Goal: Transaction & Acquisition: Subscribe to service/newsletter

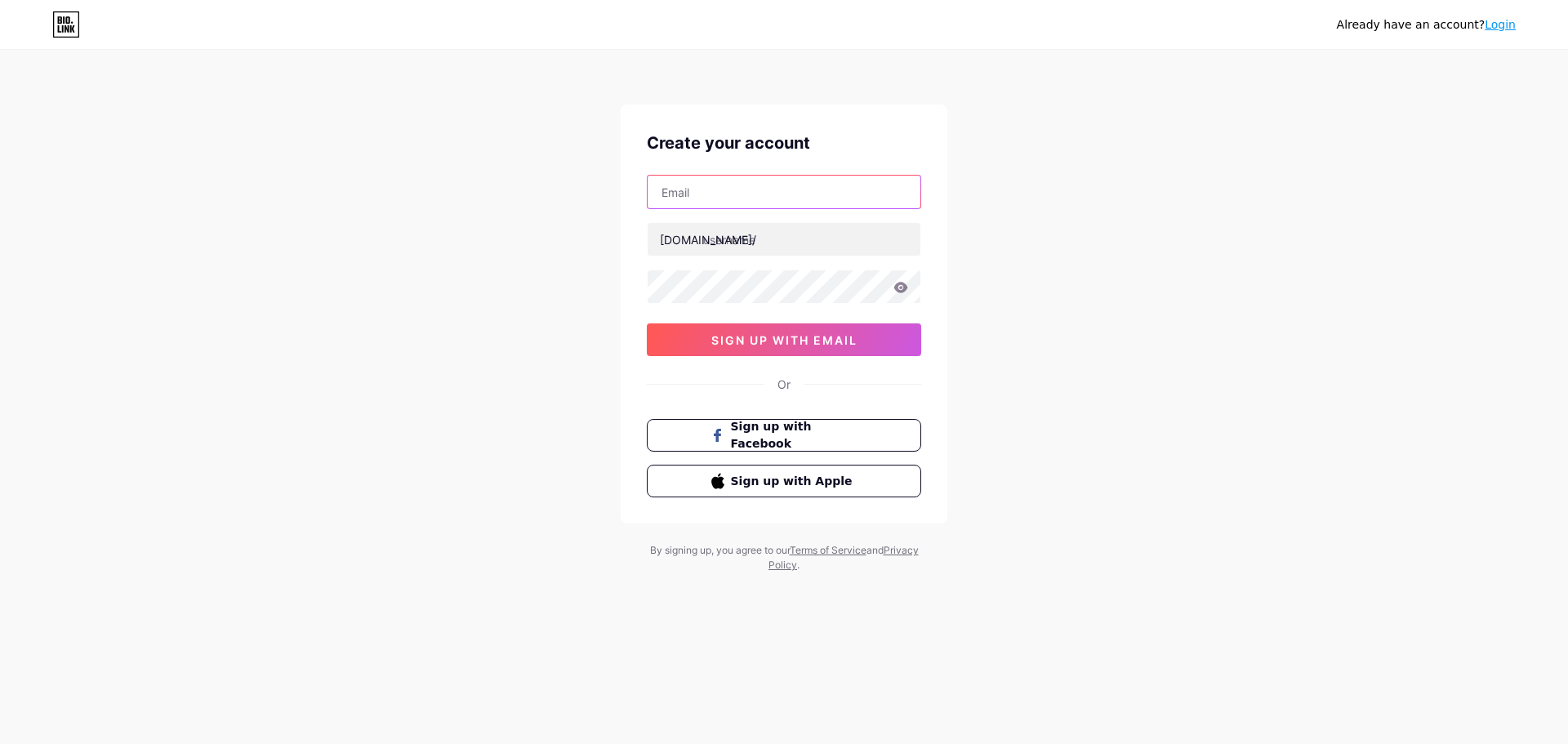
click at [775, 207] on input "text" at bounding box center [784, 192] width 273 height 33
click at [566, 256] on div "Already have an account? Login Create your account bio.link/ sign up with email…" at bounding box center [784, 312] width 1568 height 625
click at [1510, 28] on link "Login" at bounding box center [1501, 25] width 31 height 13
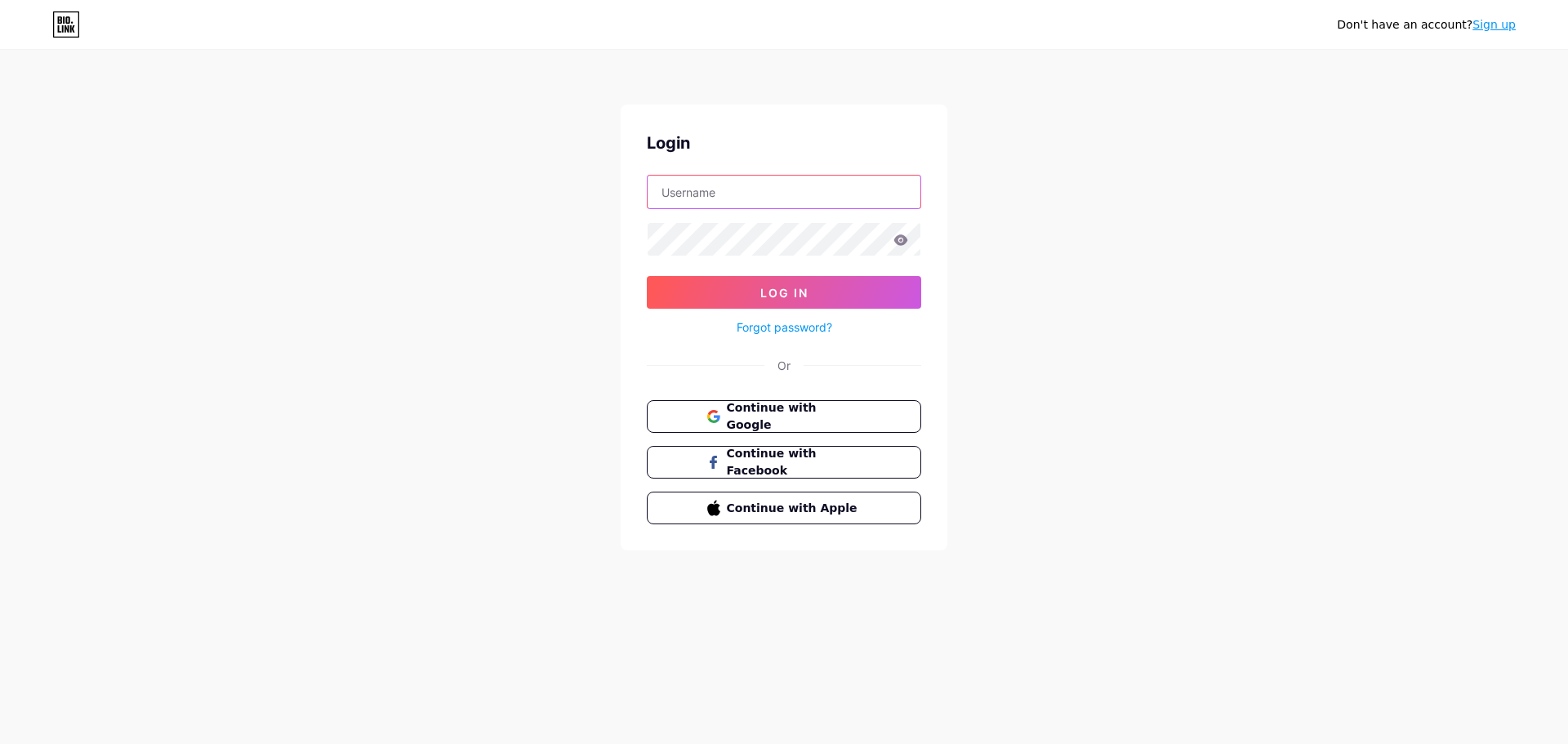
click at [672, 197] on input "text" at bounding box center [784, 192] width 273 height 33
type input "[EMAIL_ADDRESS][DOMAIN_NAME]"
click at [647, 276] on button "Log In" at bounding box center [784, 292] width 275 height 33
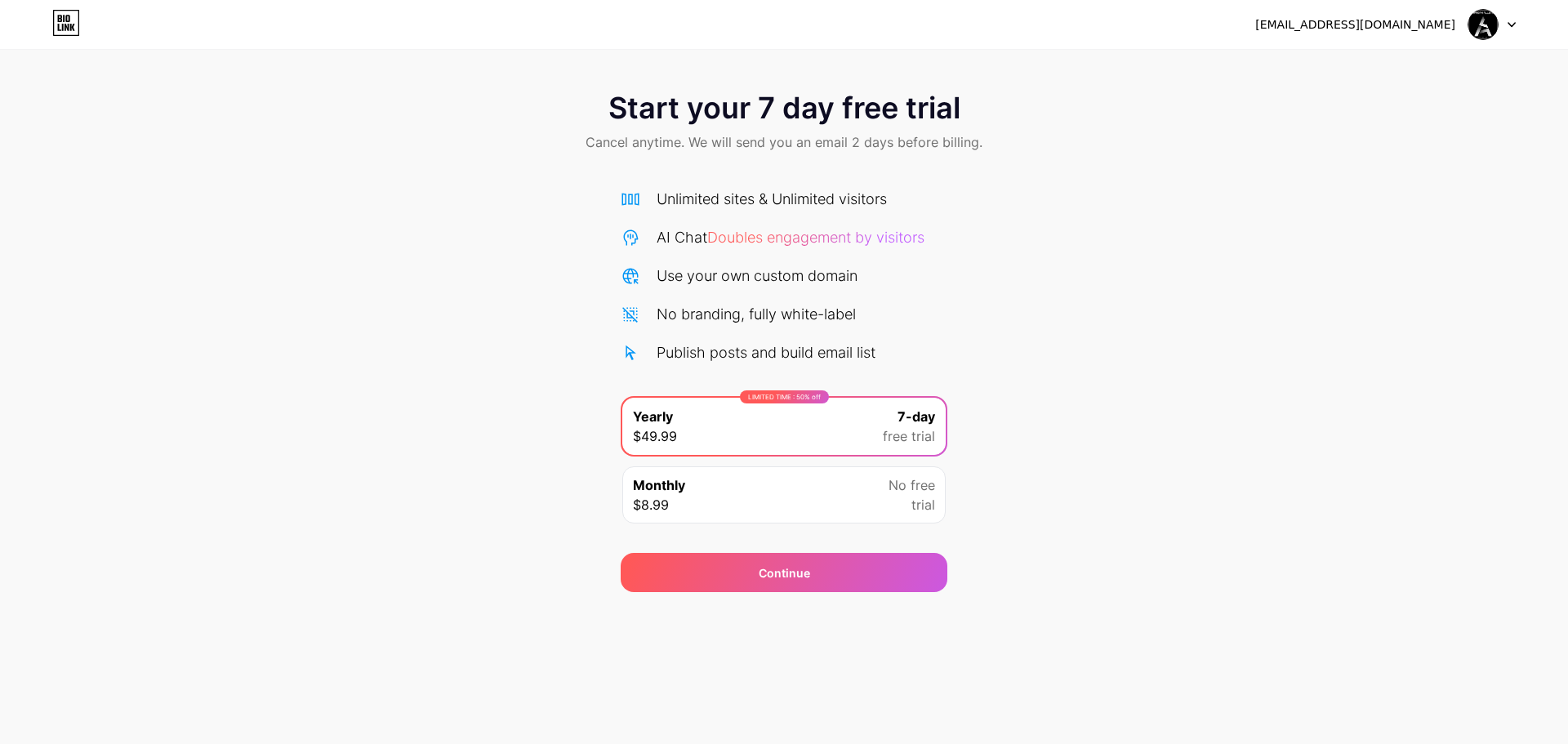
drag, startPoint x: 1395, startPoint y: 28, endPoint x: 1483, endPoint y: 25, distance: 88.1
click at [1397, 28] on div "[EMAIL_ADDRESS][DOMAIN_NAME]" at bounding box center [1356, 25] width 200 height 17
click at [1492, 23] on img at bounding box center [1483, 25] width 31 height 31
click at [809, 123] on div "Start your 7 day free trial Cancel anytime. We will send you an email 2 days be…" at bounding box center [784, 123] width 1568 height 96
drag, startPoint x: 716, startPoint y: 124, endPoint x: 851, endPoint y: 141, distance: 136.1
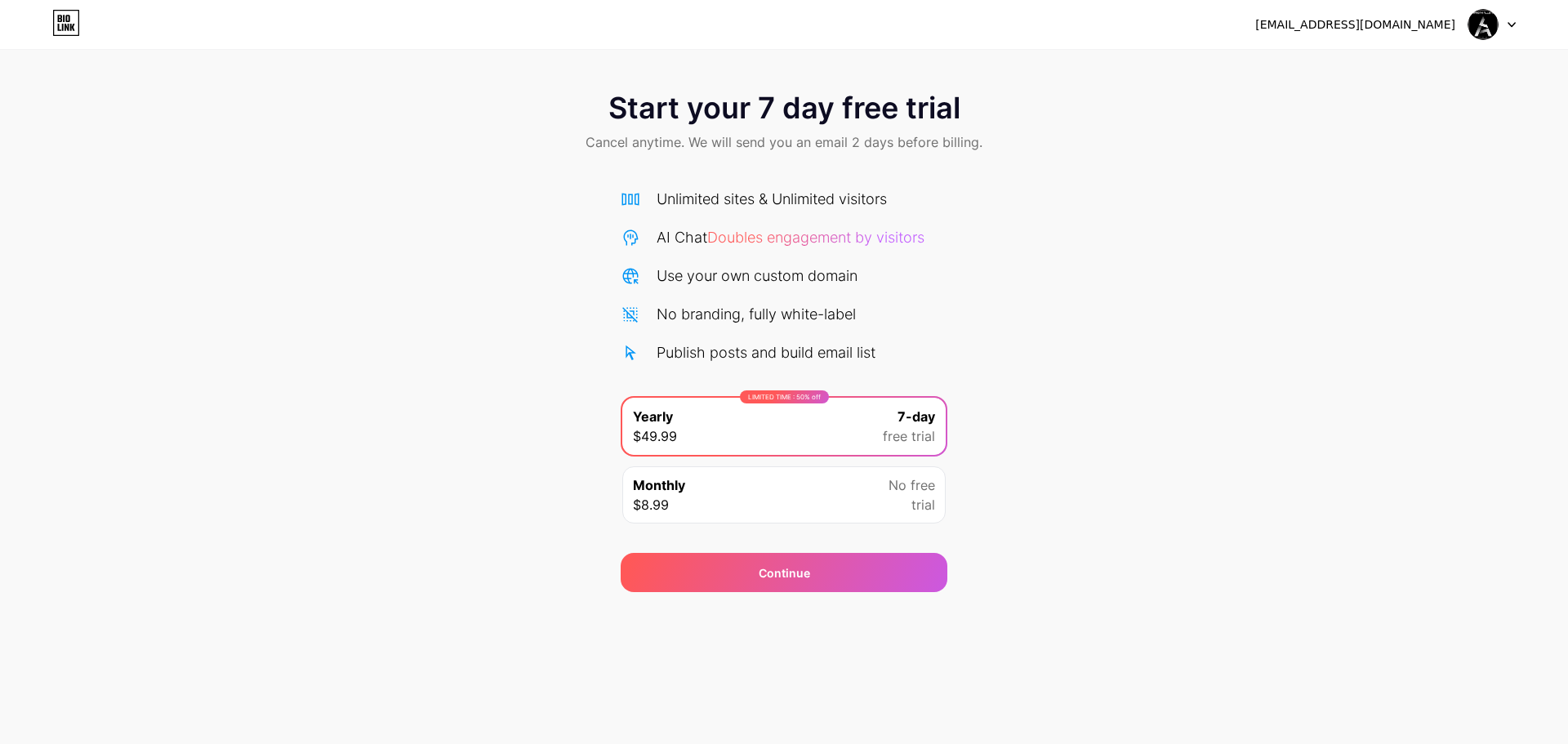
click at [731, 122] on div "Start your 7 day free trial Cancel anytime. We will send you an email 2 days be…" at bounding box center [784, 123] width 1568 height 96
click at [876, 146] on div "Start your 7 day free trial Cancel anytime. We will send you an email 2 days be…" at bounding box center [784, 123] width 1568 height 96
click at [884, 145] on div "Start your 7 day free trial Cancel anytime. We will send you an email 2 days be…" at bounding box center [784, 123] width 1568 height 96
click at [773, 151] on div "Start your 7 day free trial Cancel anytime. We will send you an email 2 days be…" at bounding box center [784, 123] width 1568 height 96
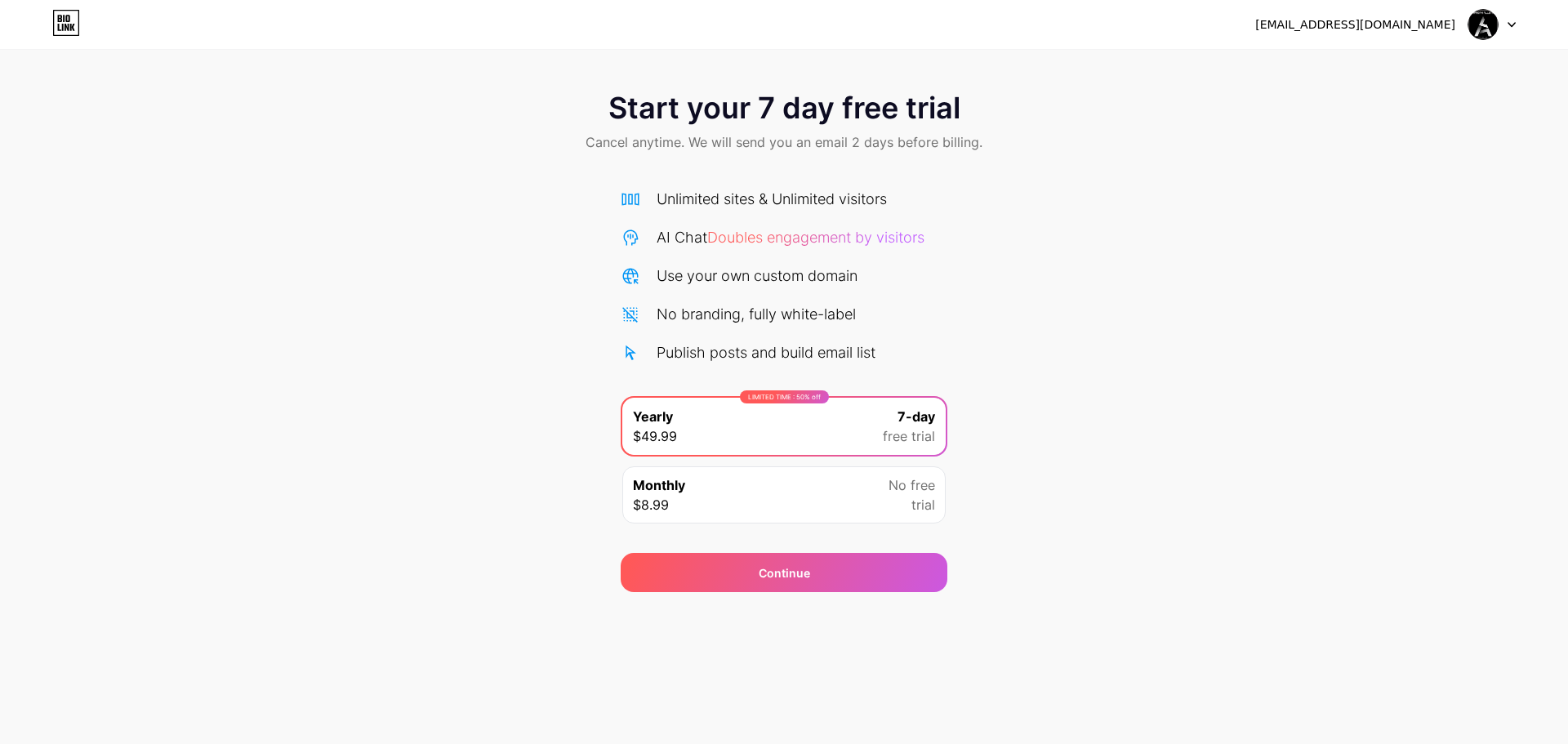
click at [743, 152] on div "Start your 7 day free trial Cancel anytime. We will send you an email 2 days be…" at bounding box center [784, 123] width 1568 height 96
drag, startPoint x: 40, startPoint y: 11, endPoint x: 55, endPoint y: 17, distance: 16.2
click at [41, 11] on div "lapaganallstar@gmail.com Logout" at bounding box center [784, 25] width 1568 height 29
click at [60, 21] on icon at bounding box center [60, 18] width 4 height 7
click at [51, 17] on div "lapaganallstar@gmail.com Logout" at bounding box center [784, 25] width 1568 height 29
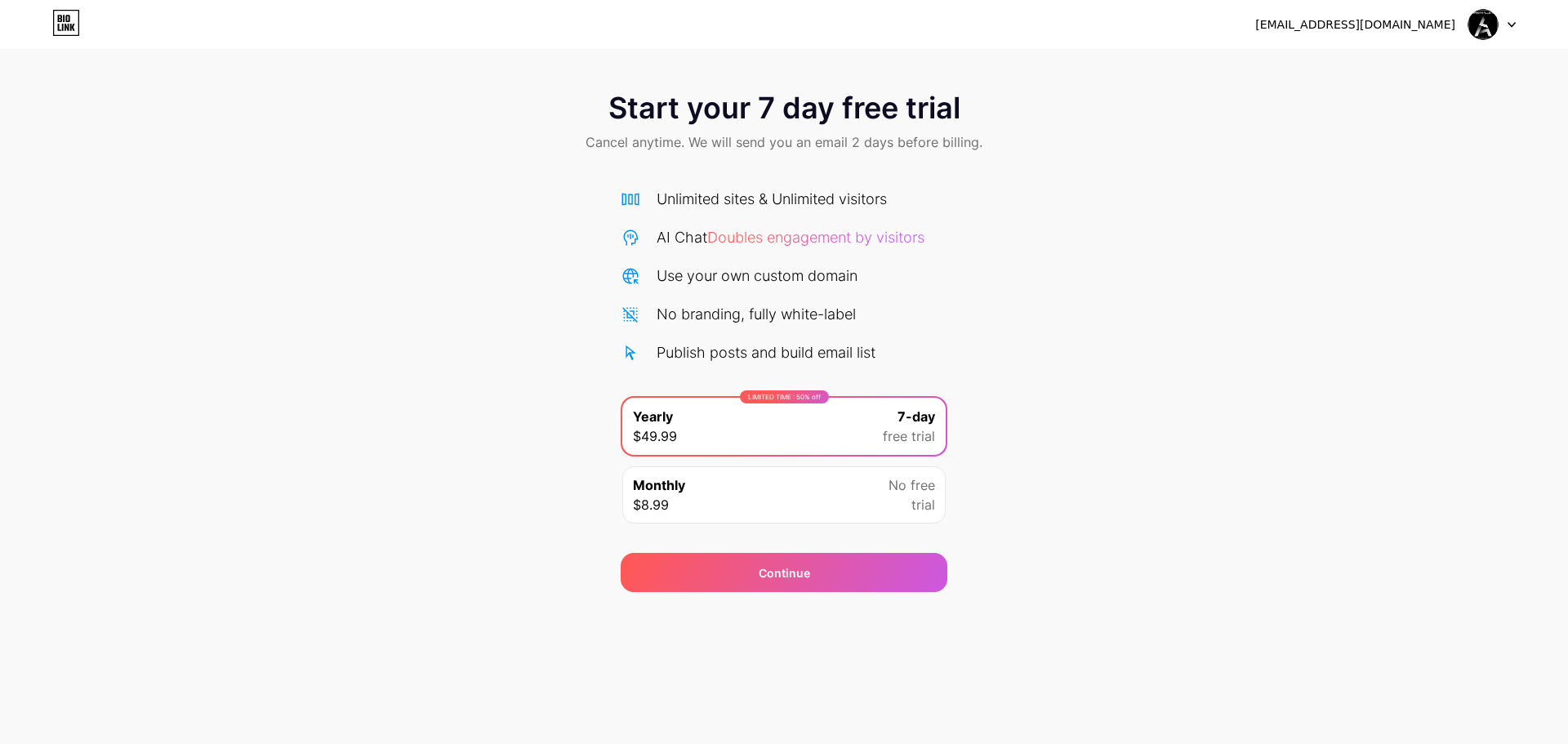
click at [54, 18] on icon at bounding box center [67, 24] width 26 height 26
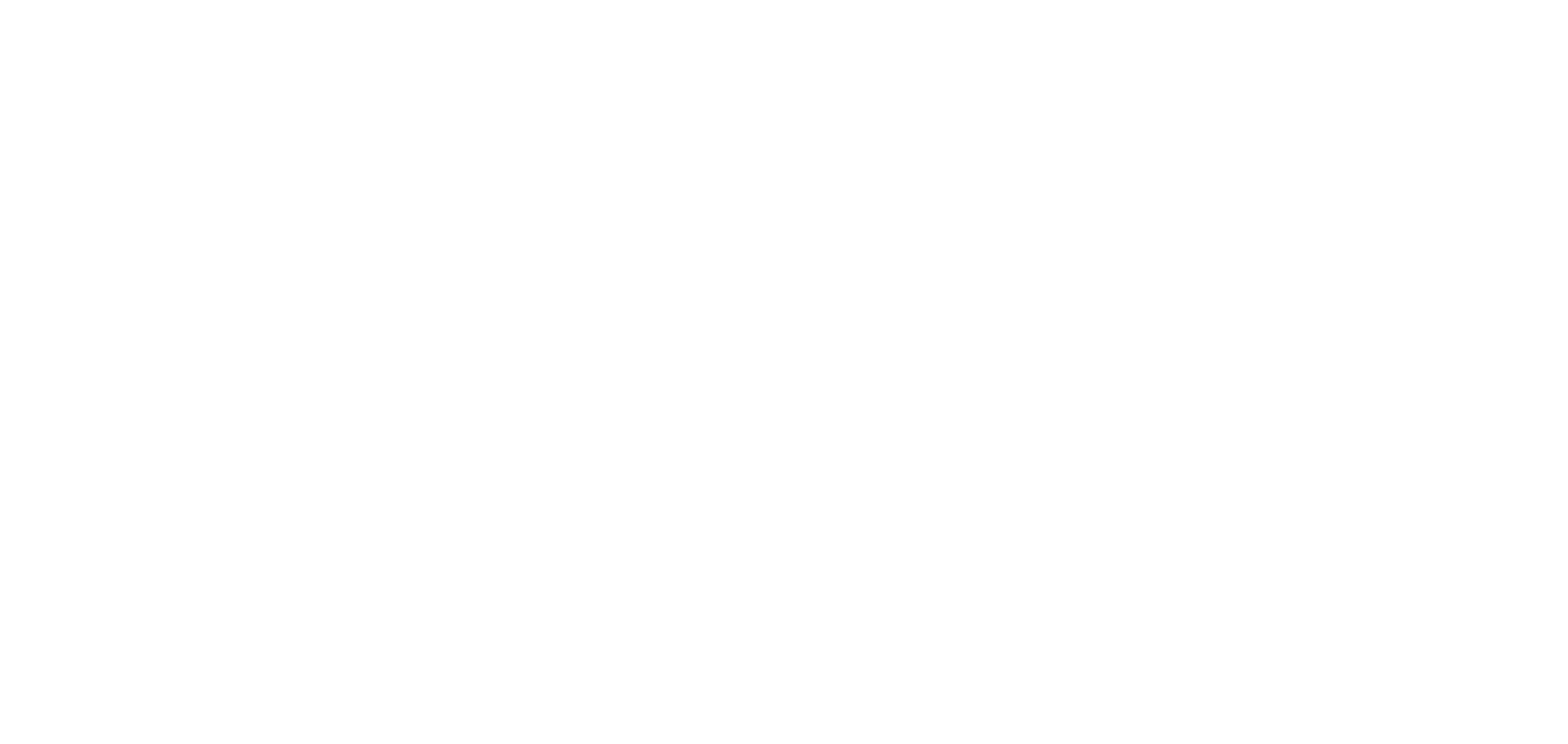
click at [54, 0] on html at bounding box center [784, 0] width 1568 height 0
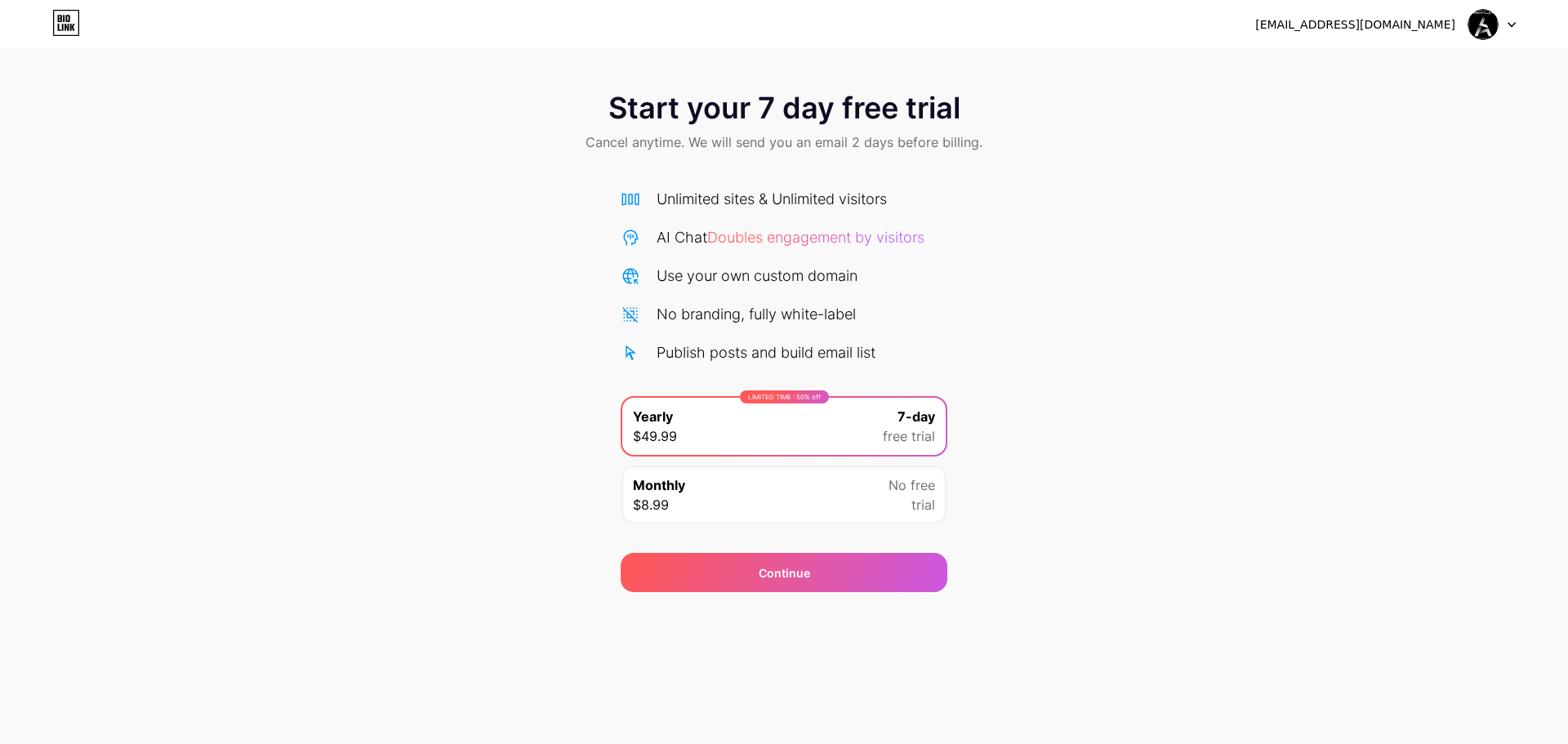
click at [730, 268] on div "Use your own custom domain" at bounding box center [757, 276] width 201 height 22
click at [1512, 36] on div at bounding box center [1493, 25] width 48 height 29
drag, startPoint x: 1394, startPoint y: 83, endPoint x: 1393, endPoint y: 73, distance: 10.0
click at [1393, 83] on li "Logout" at bounding box center [1414, 67] width 202 height 44
click at [1393, 73] on li "Logout" at bounding box center [1414, 67] width 202 height 44
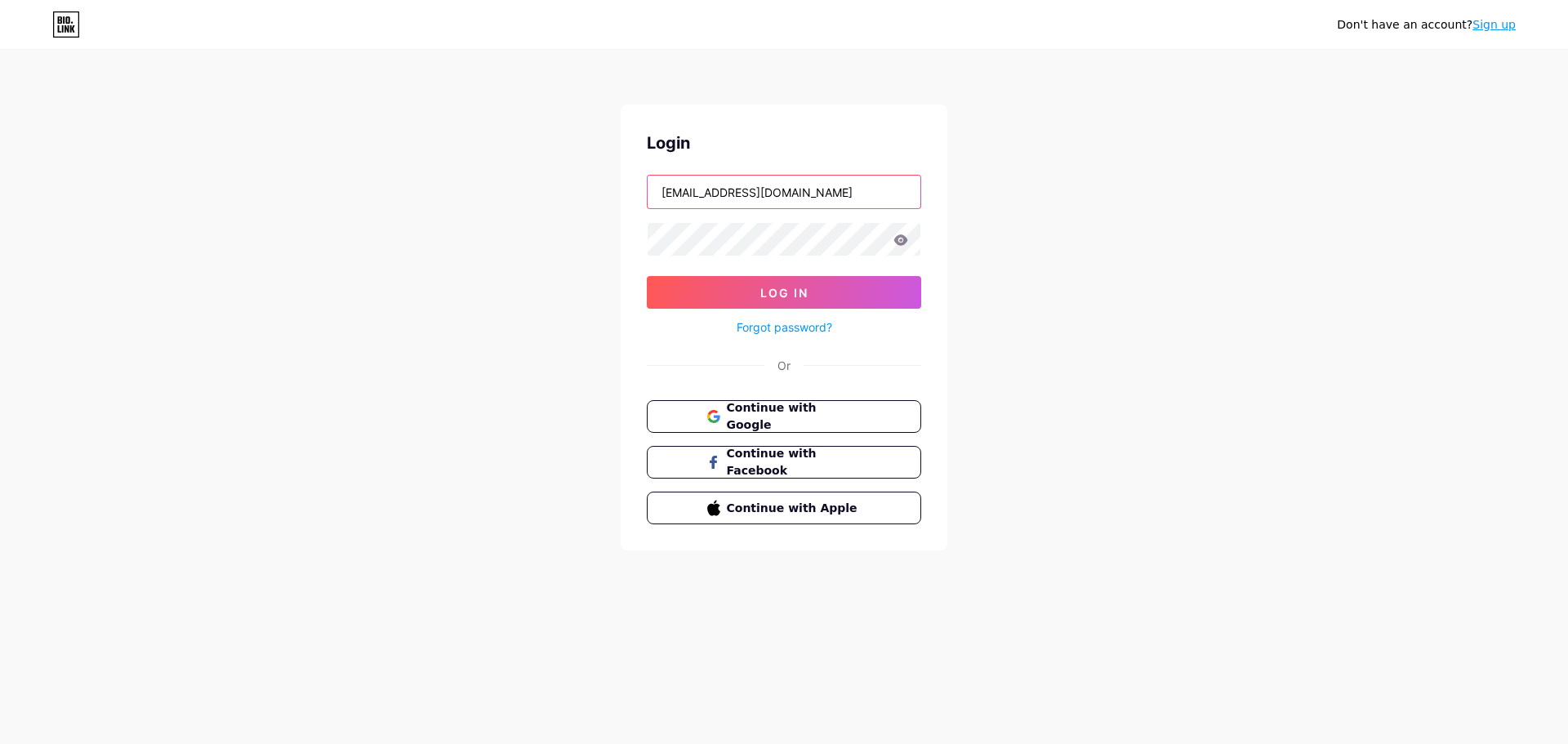
click at [851, 197] on input "[EMAIL_ADDRESS][DOMAIN_NAME]" at bounding box center [784, 192] width 273 height 33
click at [1043, 252] on div "Don't have an account? Sign up Login lapaganallstar@gmail.com Log In Forgot pas…" at bounding box center [784, 301] width 1568 height 603
click at [816, 411] on span "Continue with Google" at bounding box center [793, 417] width 136 height 35
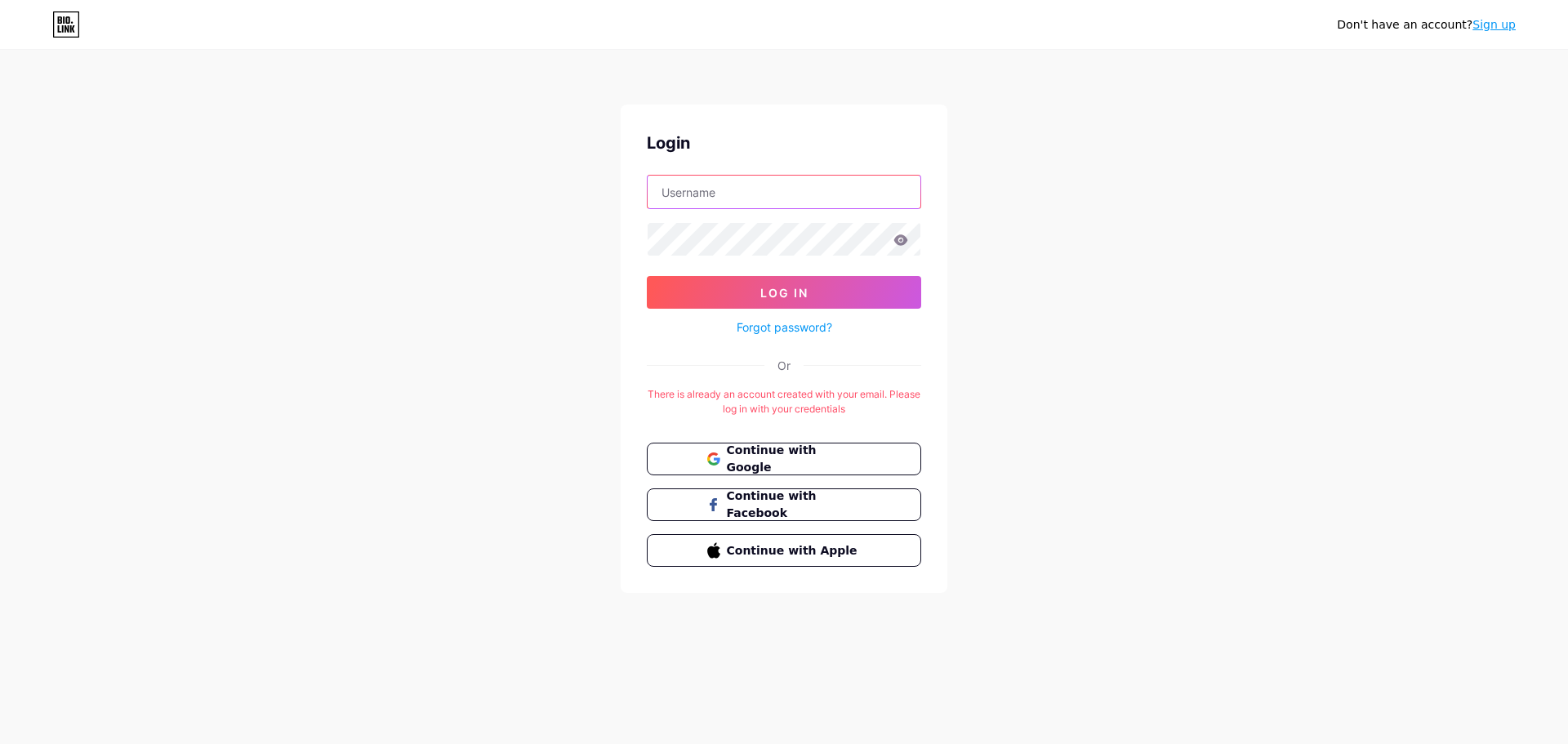
type input "[EMAIL_ADDRESS][DOMAIN_NAME]"
click at [903, 242] on icon at bounding box center [901, 240] width 15 height 11
click at [833, 290] on button "Log In" at bounding box center [784, 292] width 275 height 33
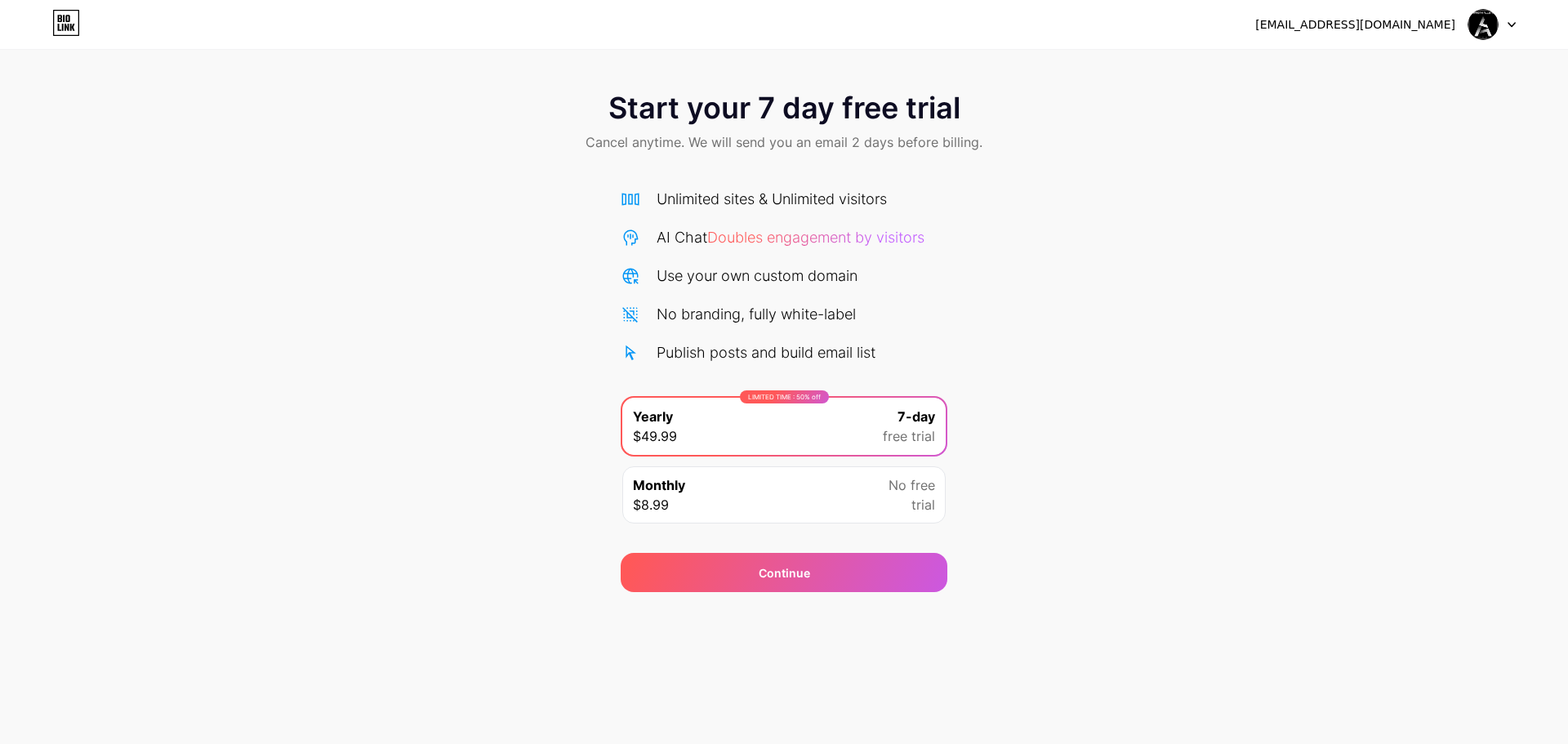
click at [657, 132] on span "Cancel anytime. We will send you an email 2 days before billing." at bounding box center [784, 141] width 397 height 19
click at [825, 472] on div "Monthly $8.99 No free trial" at bounding box center [784, 494] width 324 height 57
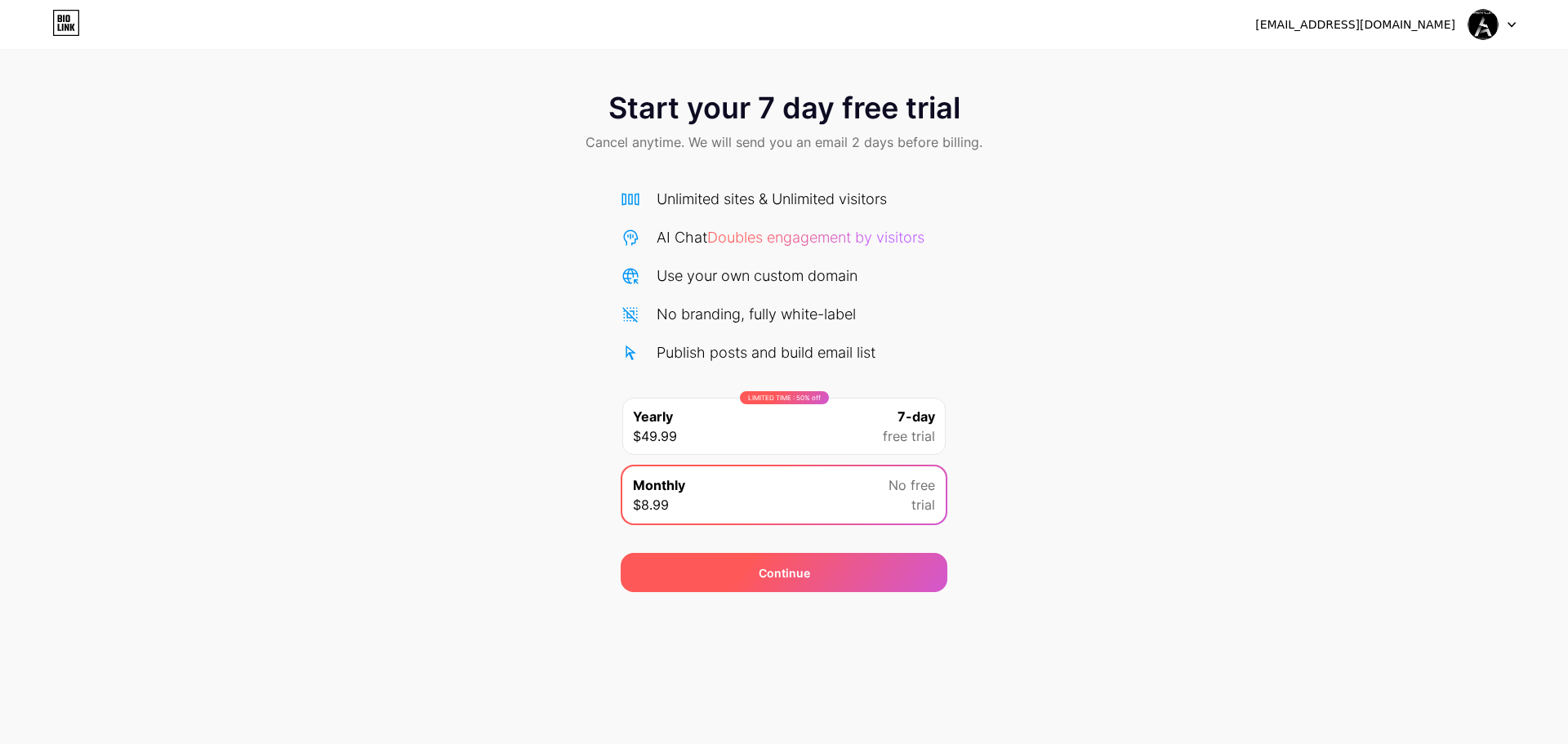
click at [761, 564] on span "Continue" at bounding box center [785, 572] width 51 height 17
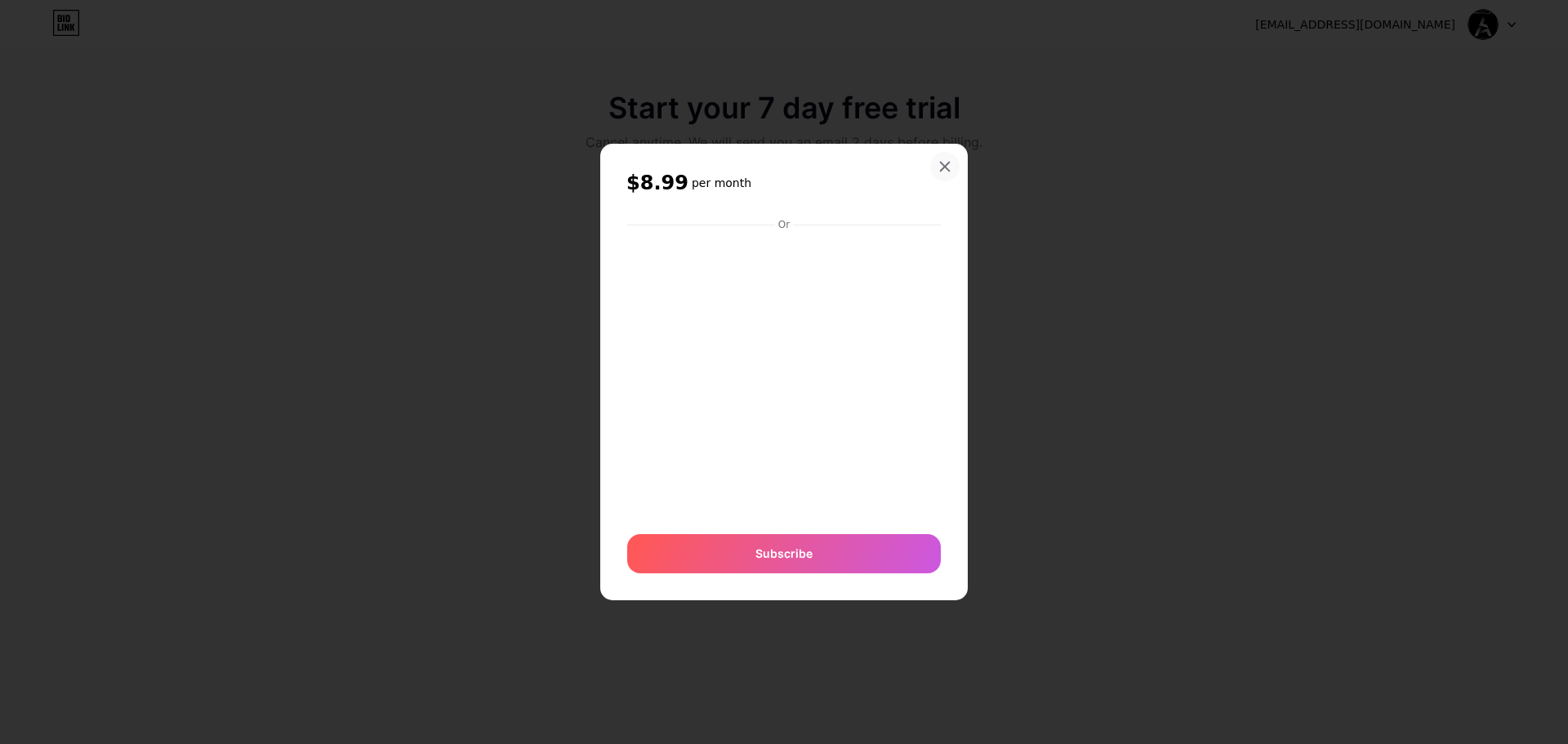
click at [938, 165] on icon at bounding box center [945, 166] width 13 height 13
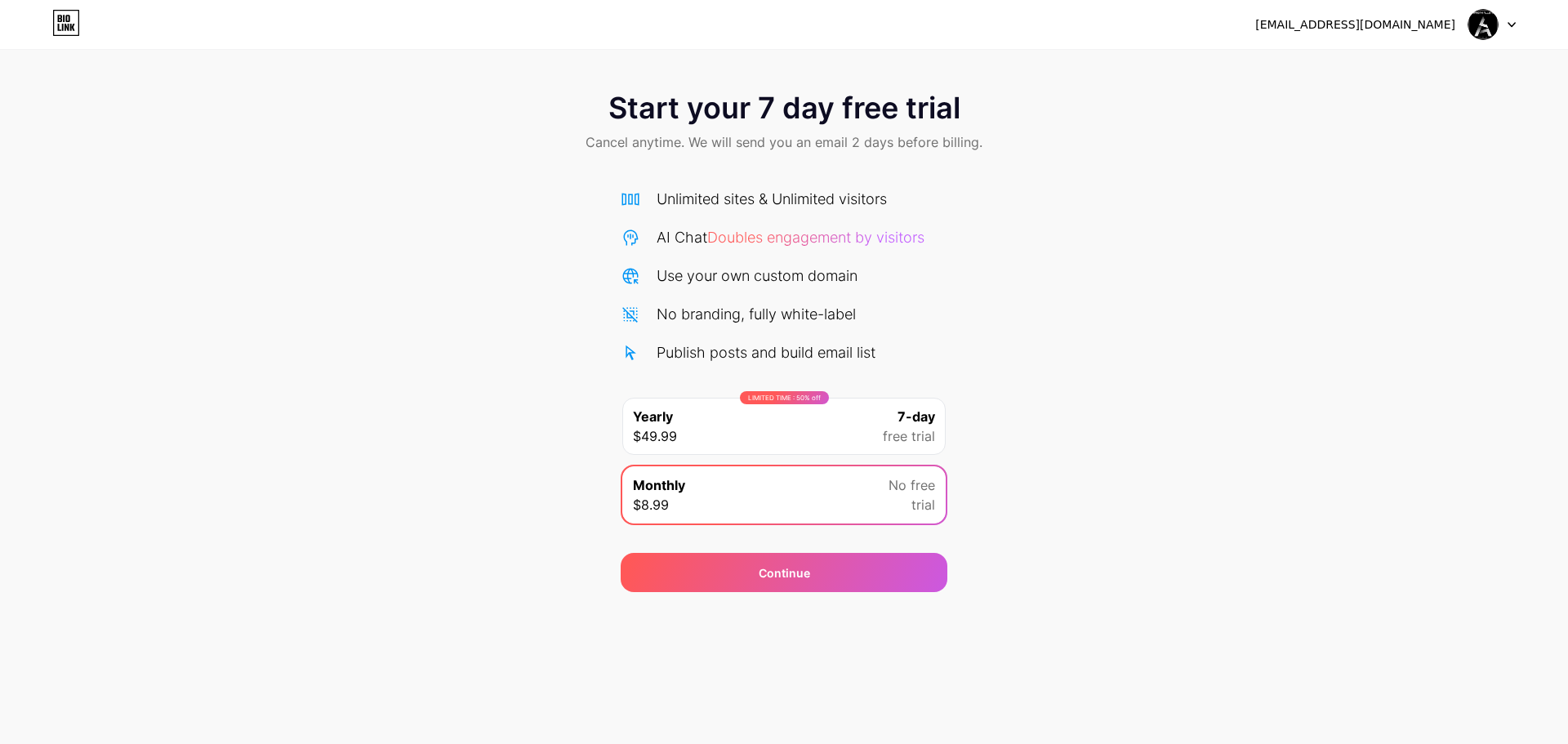
click at [889, 398] on div "LIMITED TIME : 50% off Yearly $49.99 7-day free trial" at bounding box center [784, 426] width 324 height 57
drag, startPoint x: 81, startPoint y: 21, endPoint x: 69, endPoint y: 19, distance: 12.2
click at [78, 21] on div "lapaganallstar@gmail.com Logout" at bounding box center [784, 25] width 1568 height 29
click at [67, 19] on icon at bounding box center [67, 18] width 4 height 7
click at [676, 187] on div "Unlimited sites & Unlimited visitors" at bounding box center [772, 198] width 231 height 22
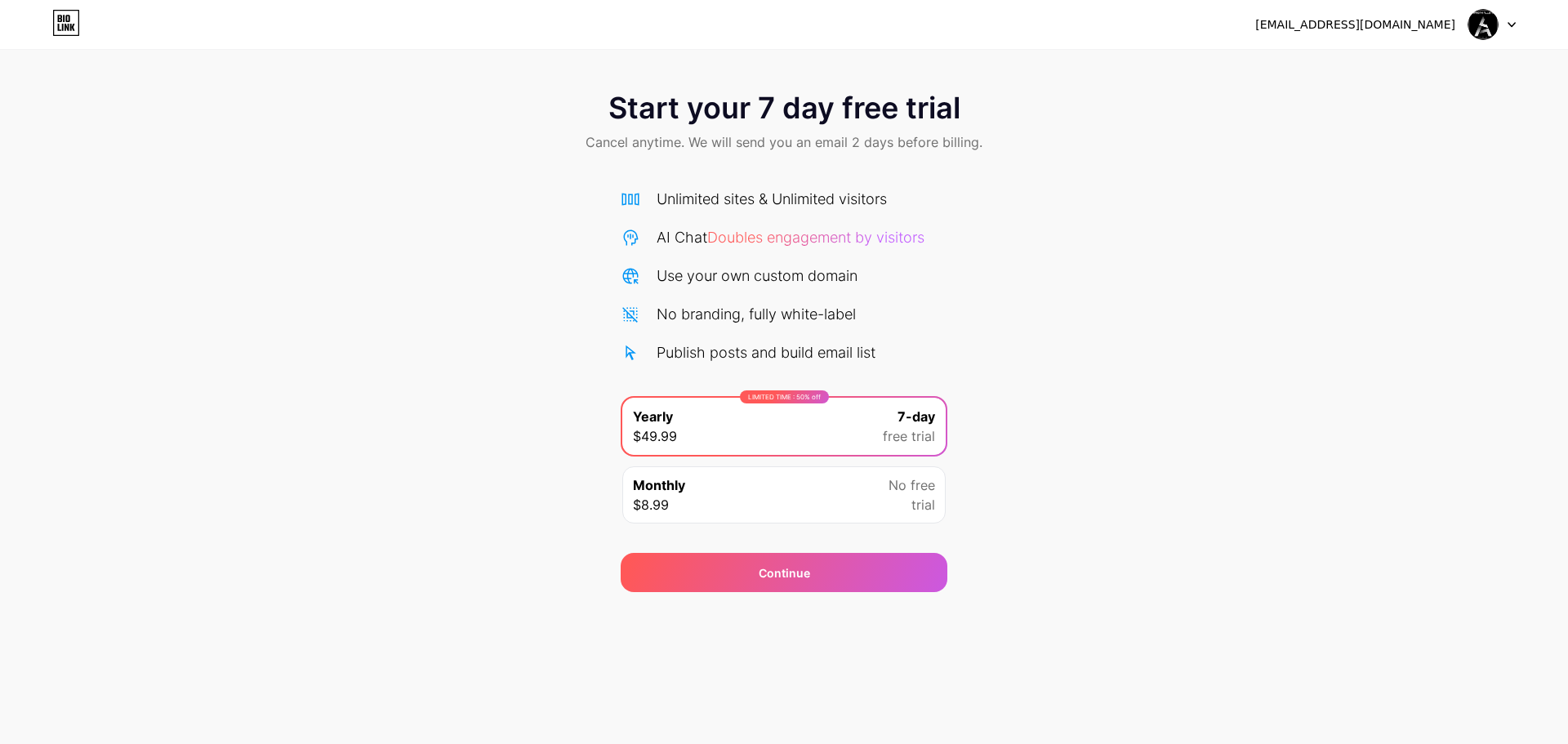
click at [767, 111] on span "Start your 7 day free trial" at bounding box center [784, 108] width 352 height 33
click at [896, 134] on span "Cancel anytime. We will send you an email 2 days before billing." at bounding box center [784, 141] width 397 height 19
drag, startPoint x: 897, startPoint y: 134, endPoint x: 885, endPoint y: 297, distance: 163.4
click at [897, 135] on span "Cancel anytime. We will send you an email 2 days before billing." at bounding box center [784, 141] width 397 height 19
click at [916, 553] on div "Continue" at bounding box center [784, 572] width 327 height 39
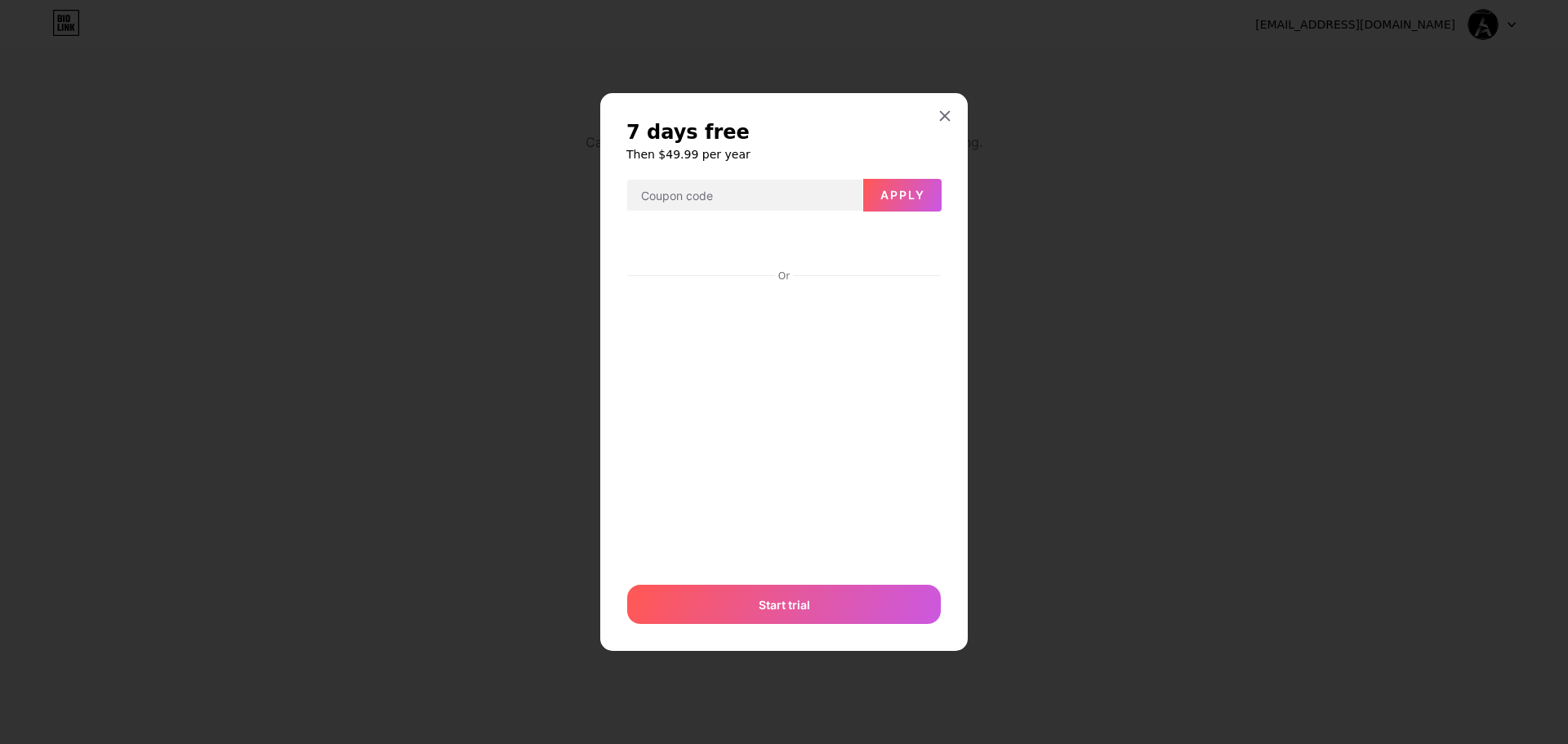
click at [931, 111] on div "7 days free Then $49.99 per year Apply Or Start trial" at bounding box center [784, 371] width 368 height 558
click at [938, 122] on icon at bounding box center [945, 116] width 13 height 13
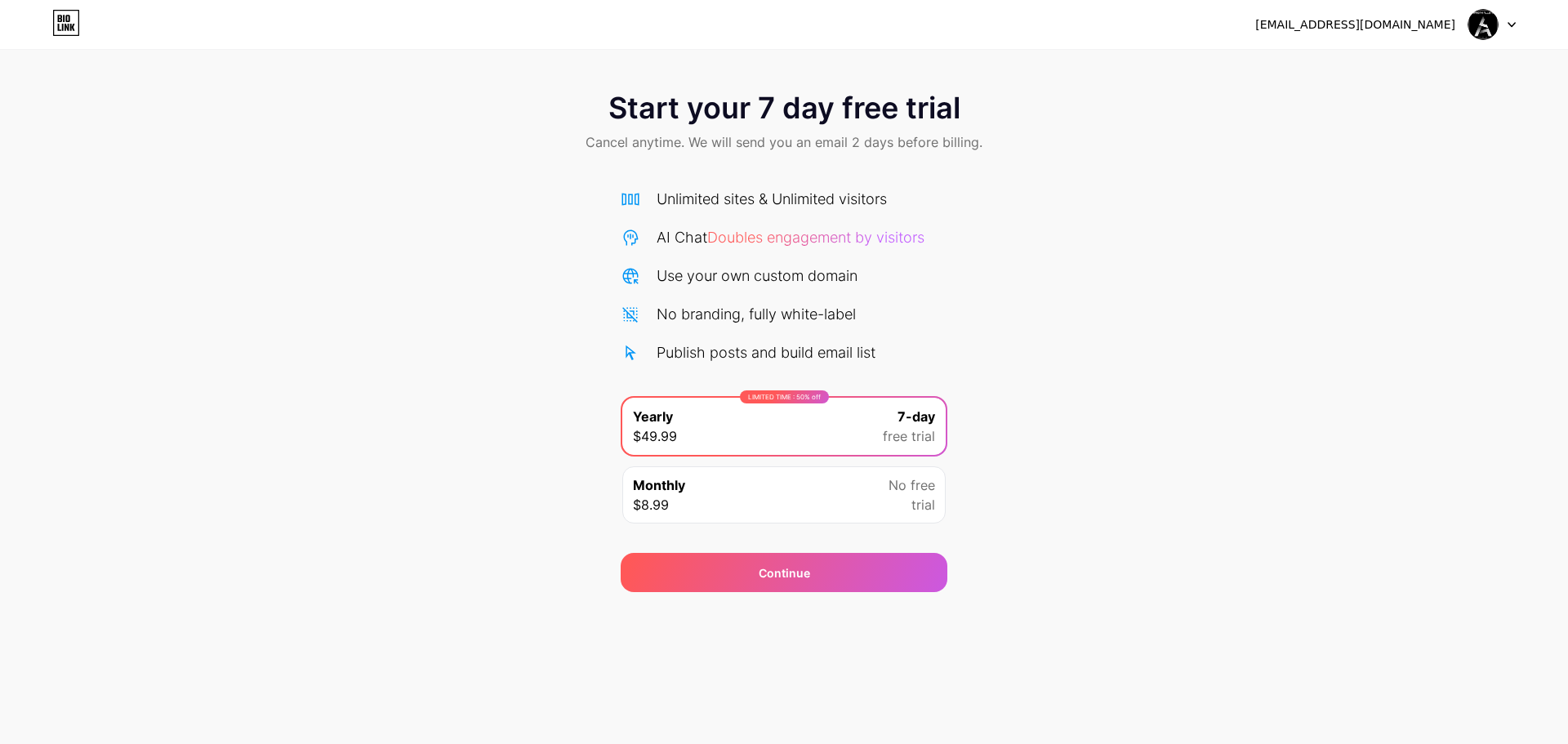
click at [841, 467] on div "Monthly $8.99 No free trial" at bounding box center [784, 494] width 324 height 57
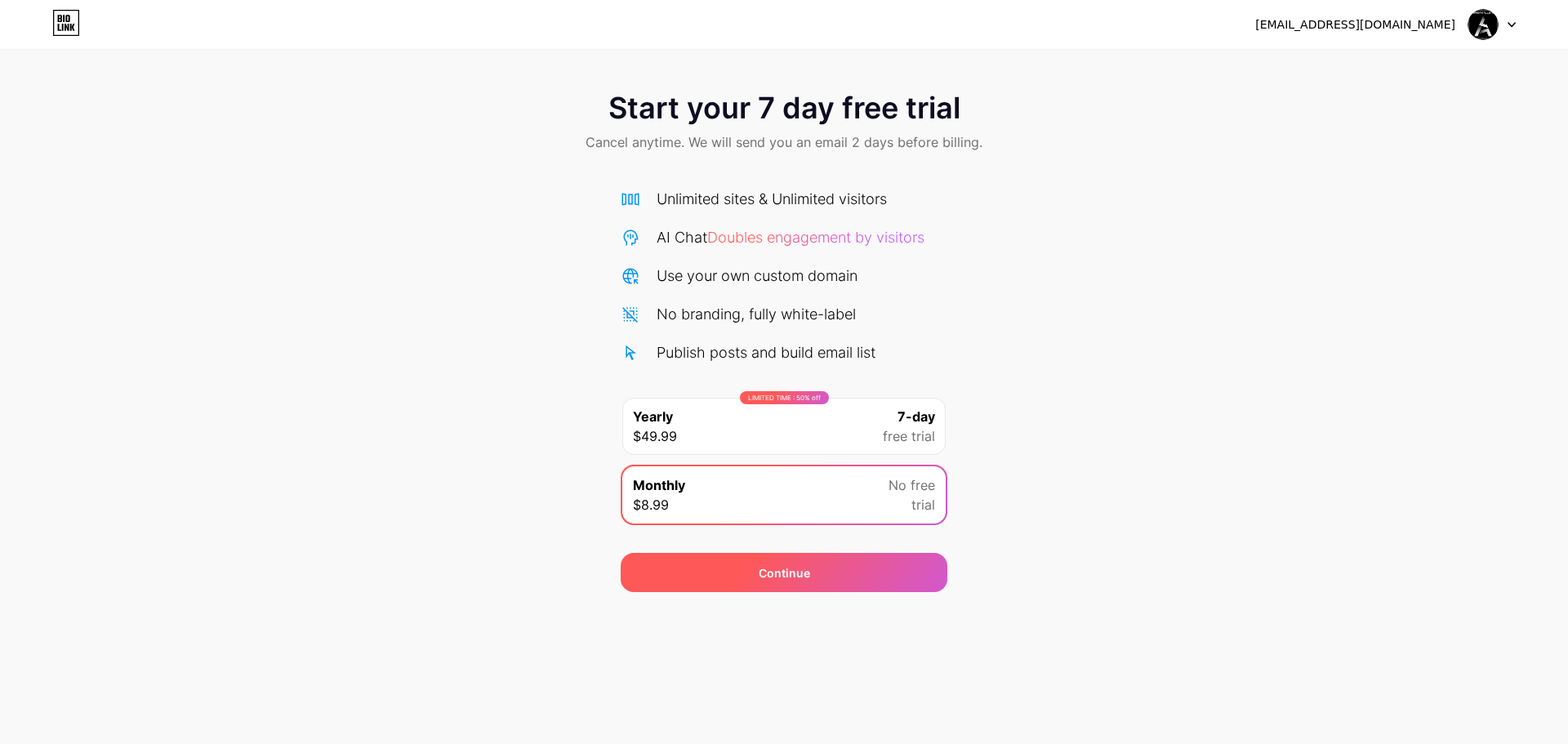
click at [832, 553] on div "Continue" at bounding box center [784, 572] width 327 height 39
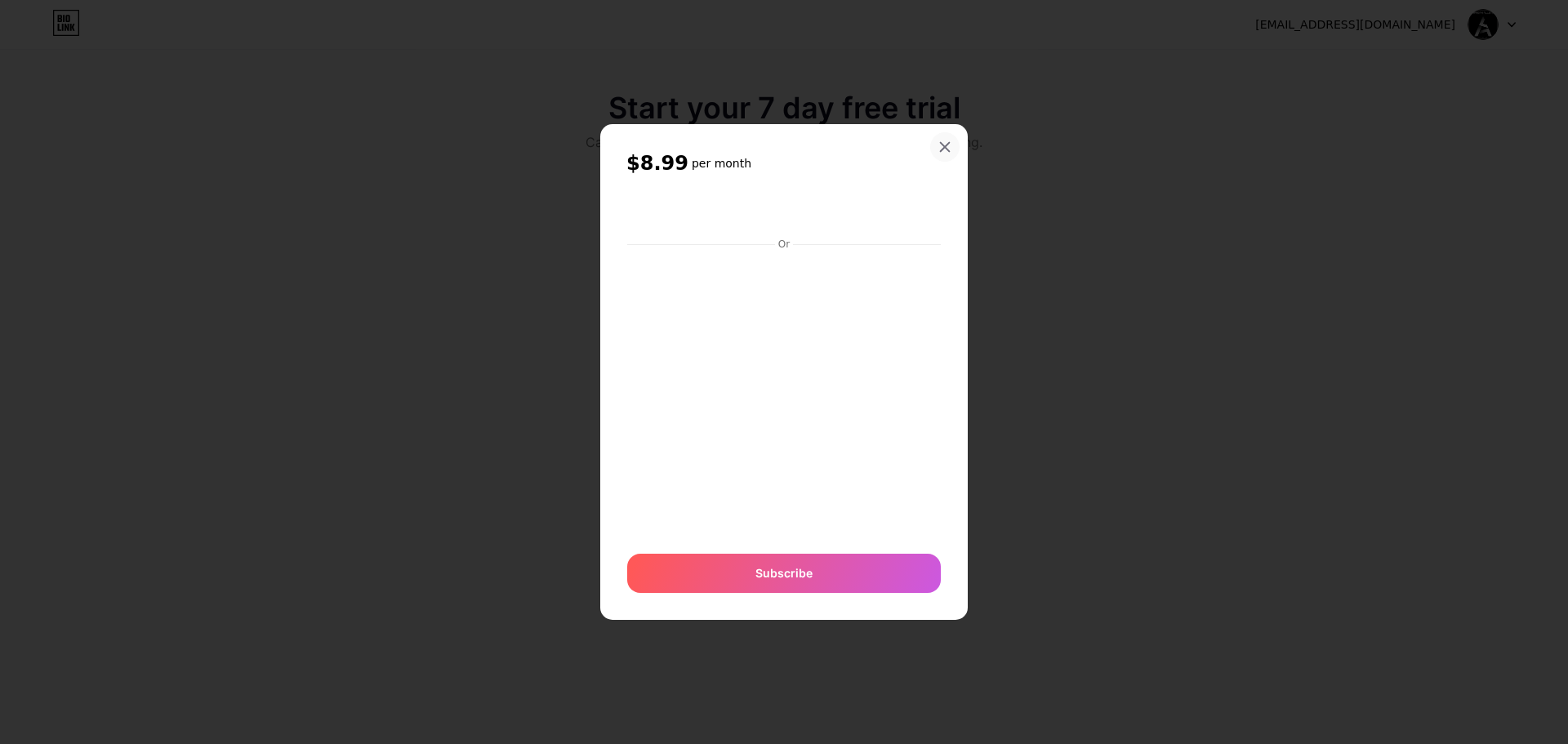
click at [938, 152] on icon at bounding box center [945, 147] width 13 height 13
